Goal: Task Accomplishment & Management: Manage account settings

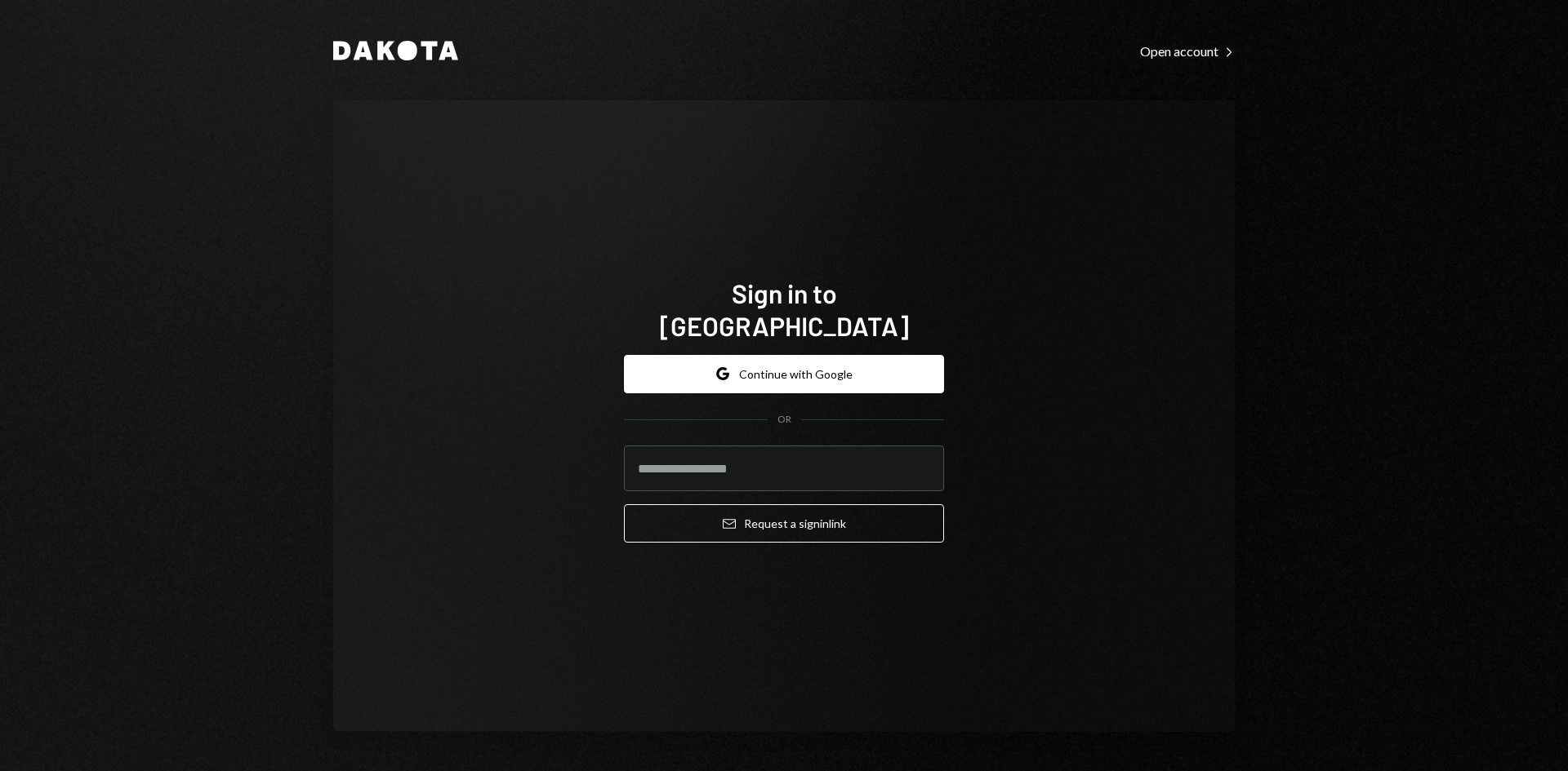
click at [852, 457] on input "email" at bounding box center [784, 468] width 320 height 46
type input "**********"
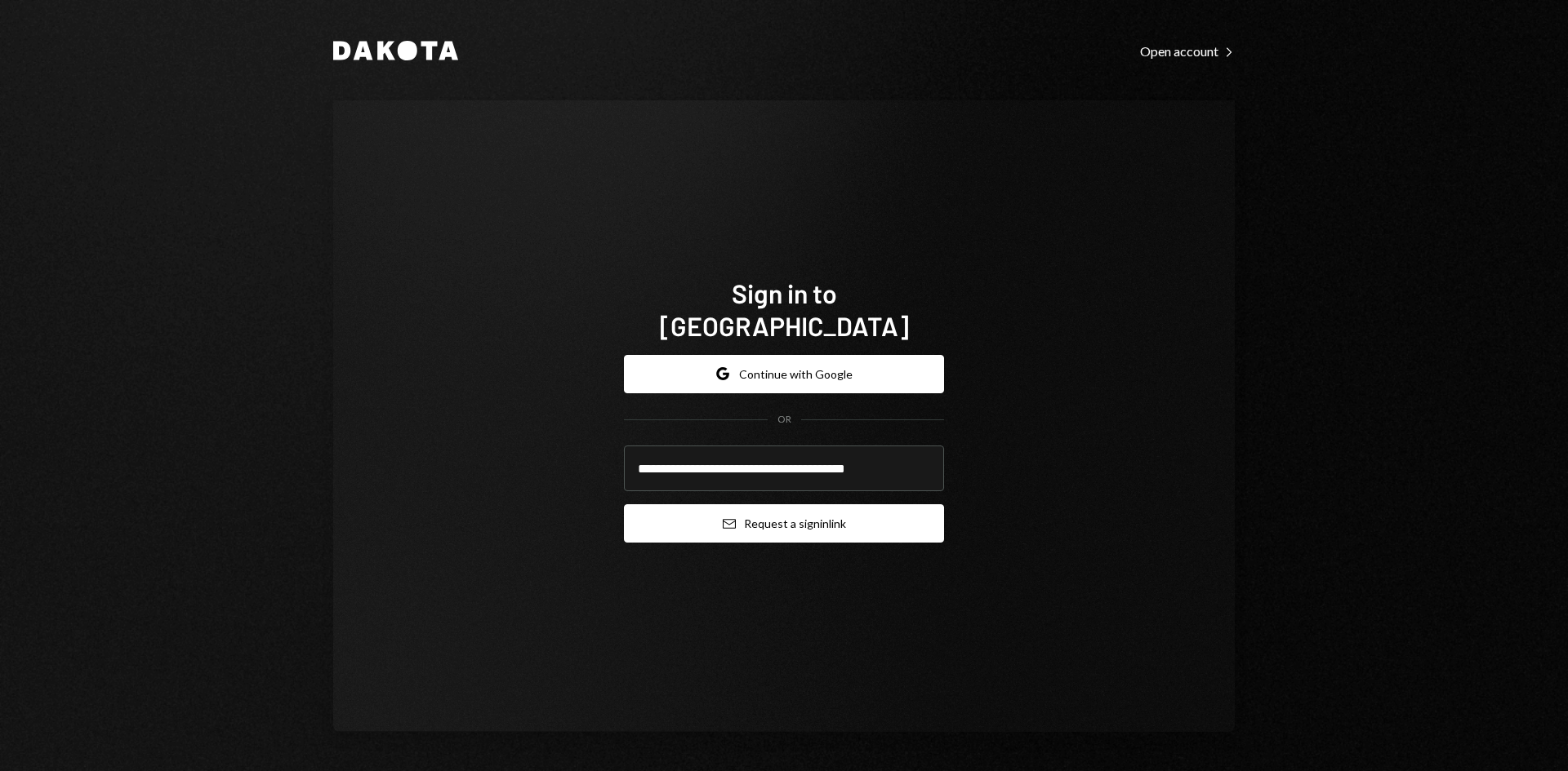
click at [828, 504] on button "Email Request a sign in link" at bounding box center [784, 523] width 320 height 38
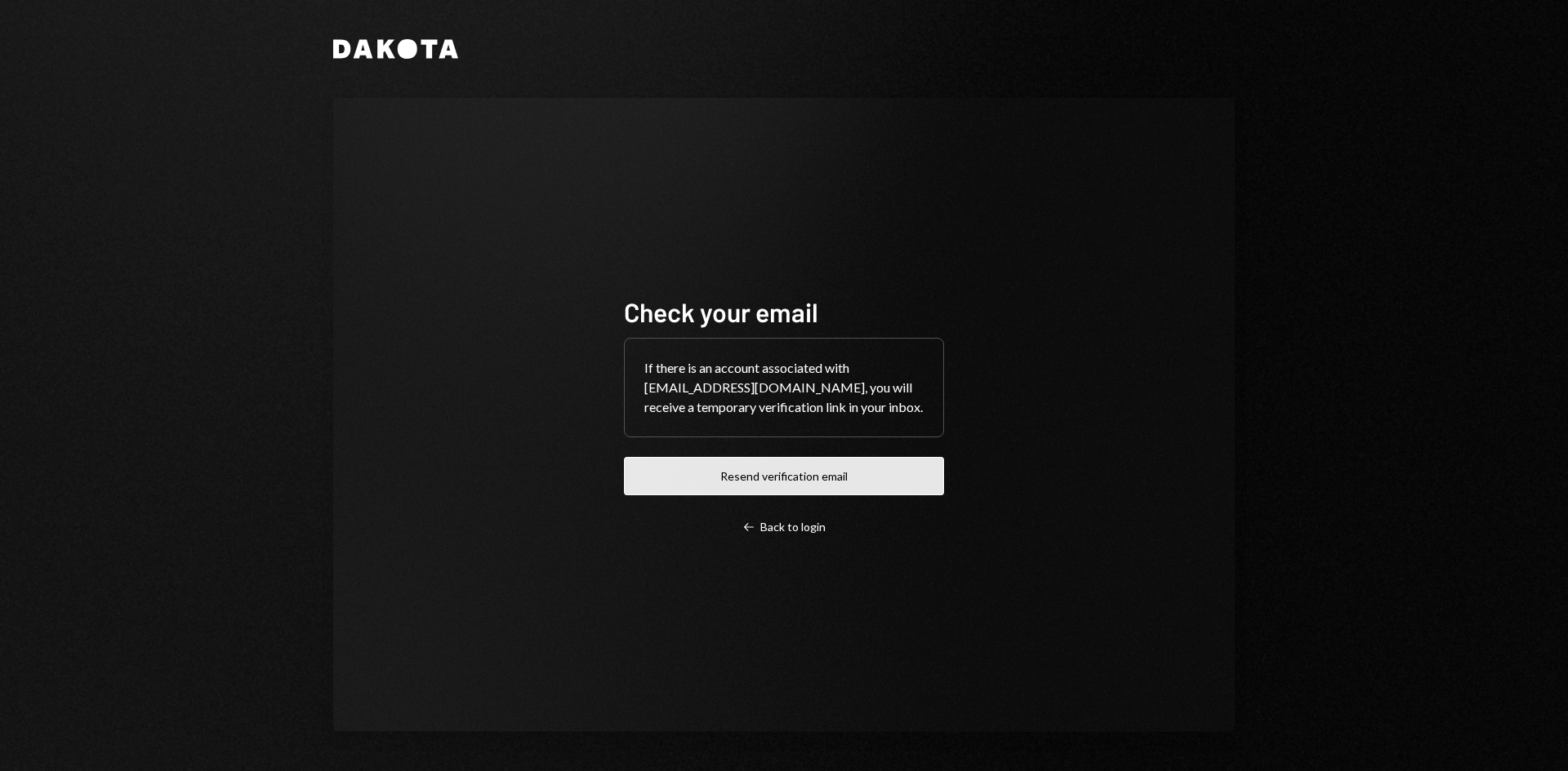
click at [920, 495] on button "Resend verification email" at bounding box center [784, 477] width 320 height 38
